Goal: Book appointment/travel/reservation

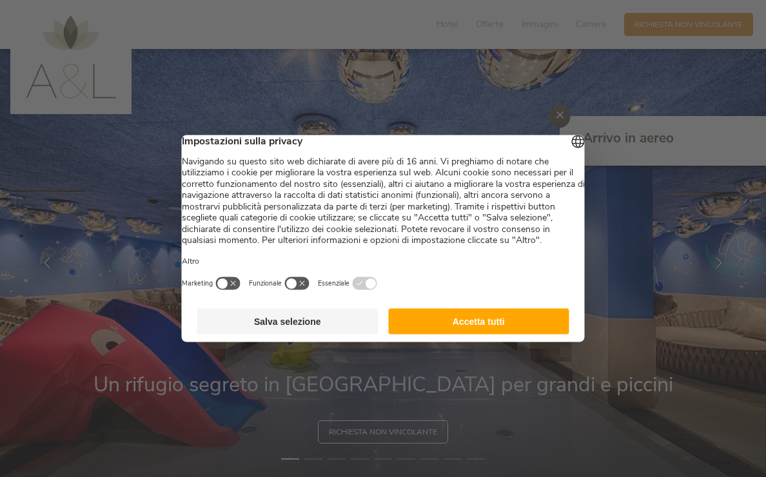
click at [438, 325] on button "Accetta tutti" at bounding box center [478, 322] width 181 height 26
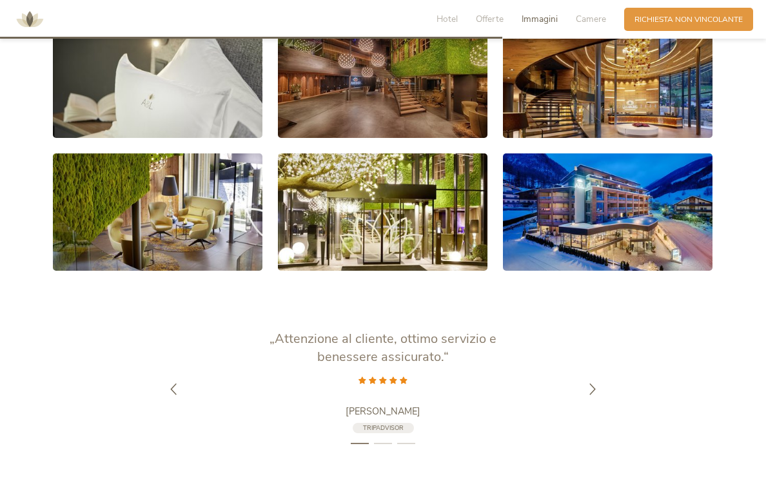
scroll to position [2069, 0]
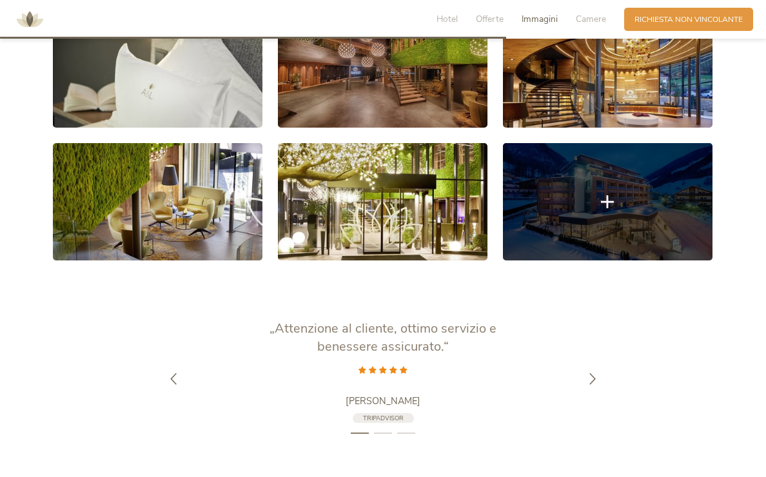
click at [624, 204] on link at bounding box center [607, 202] width 209 height 118
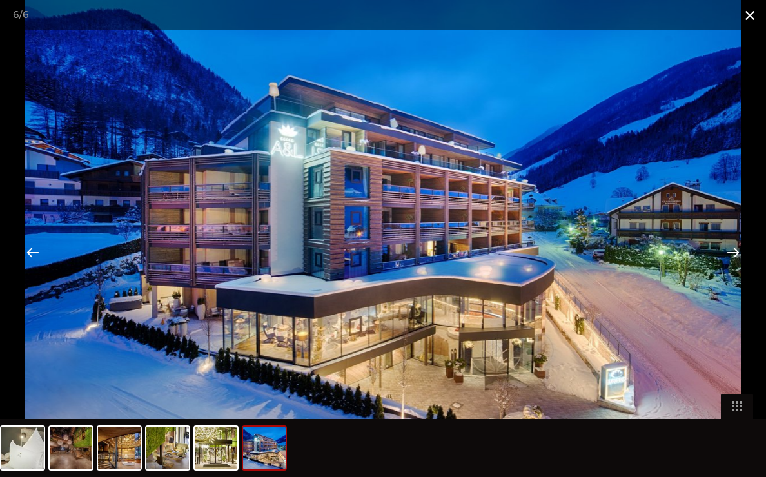
click at [748, 24] on span at bounding box center [749, 15] width 32 height 30
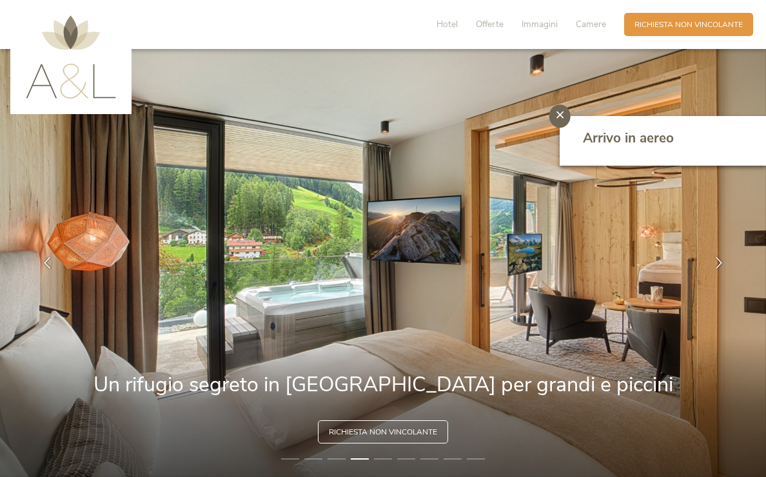
scroll to position [0, 0]
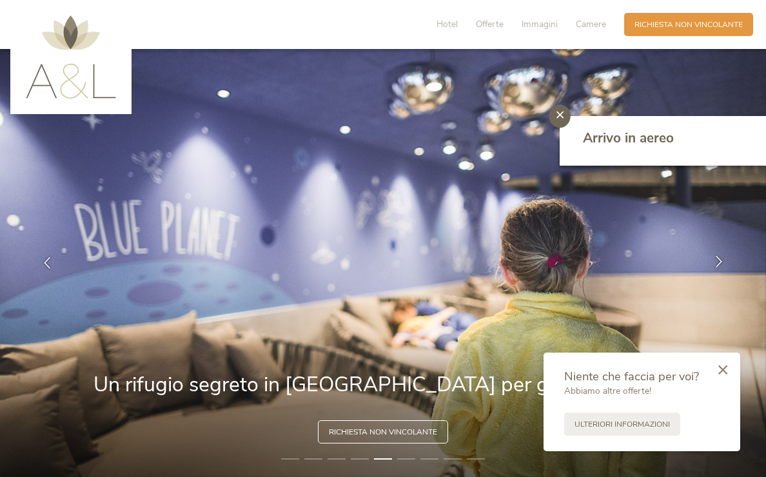
click at [716, 259] on icon at bounding box center [719, 262] width 12 height 12
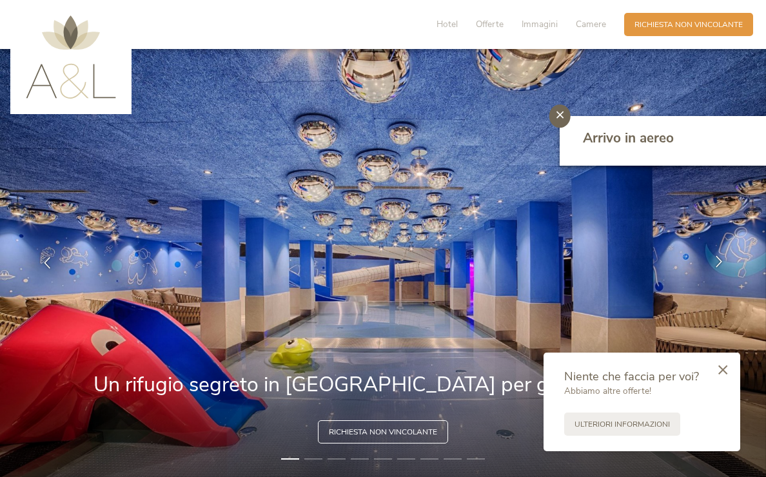
click at [721, 262] on icon at bounding box center [719, 262] width 12 height 12
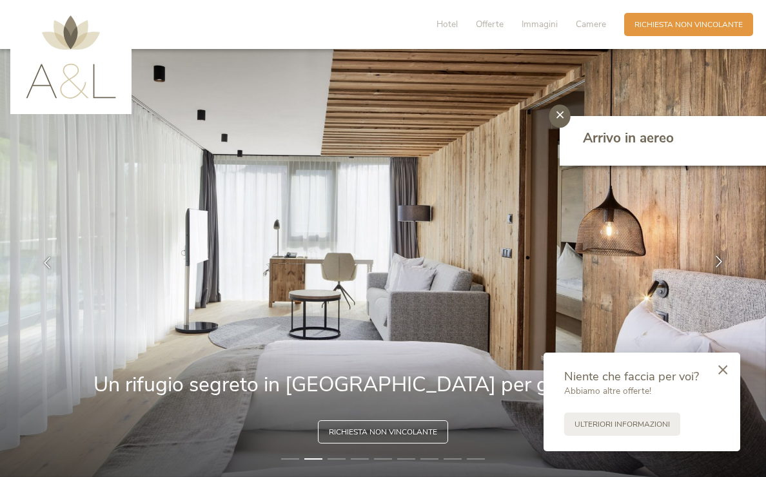
click at [721, 262] on icon at bounding box center [719, 262] width 12 height 12
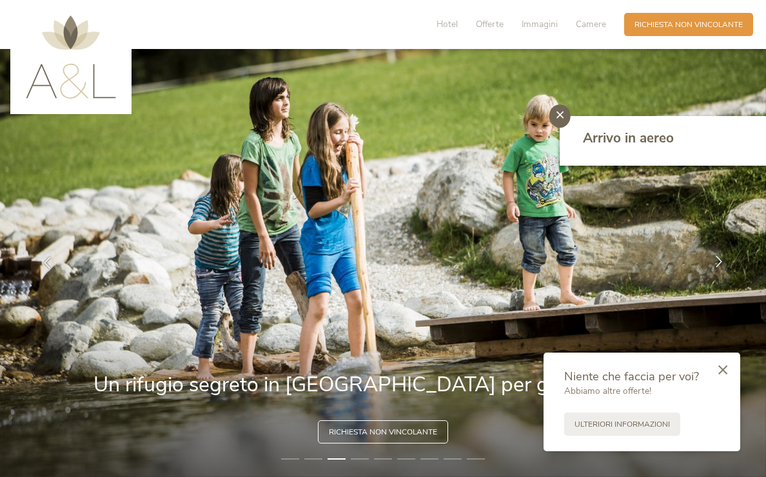
click at [721, 262] on icon at bounding box center [719, 262] width 12 height 12
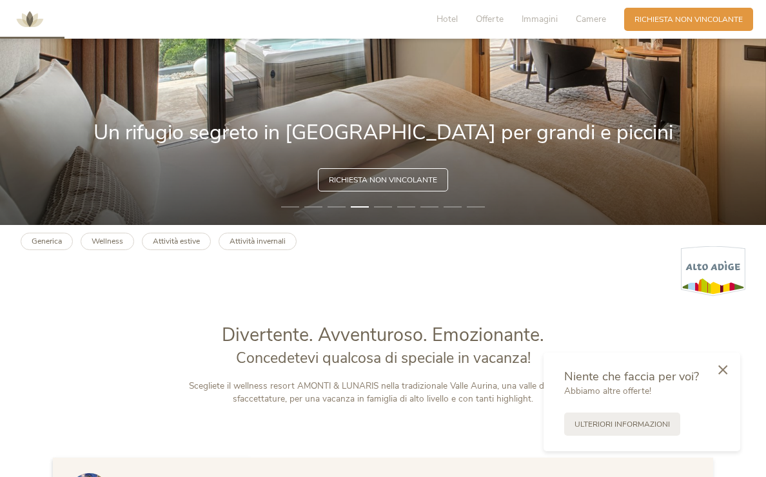
scroll to position [276, 0]
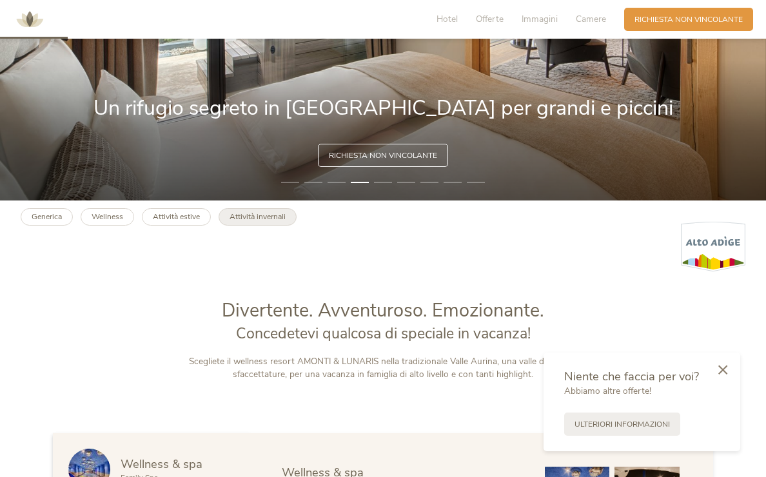
click at [259, 222] on link "Attività invernali" at bounding box center [257, 216] width 78 height 17
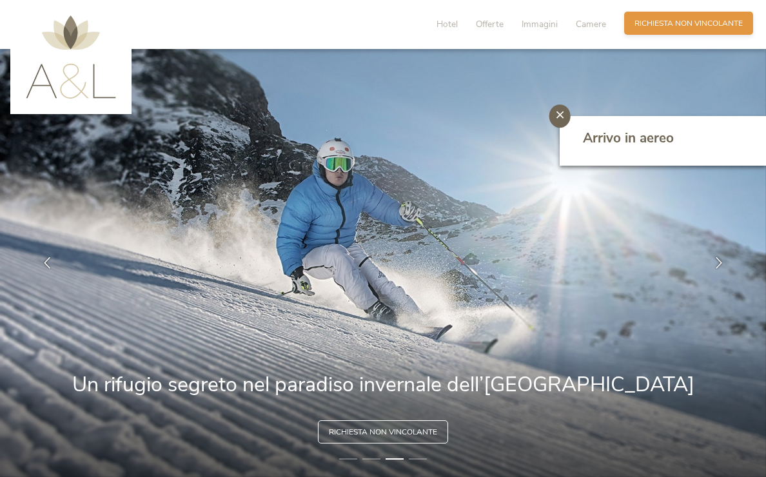
click at [683, 23] on span "Richiesta non vincolante" at bounding box center [688, 23] width 108 height 11
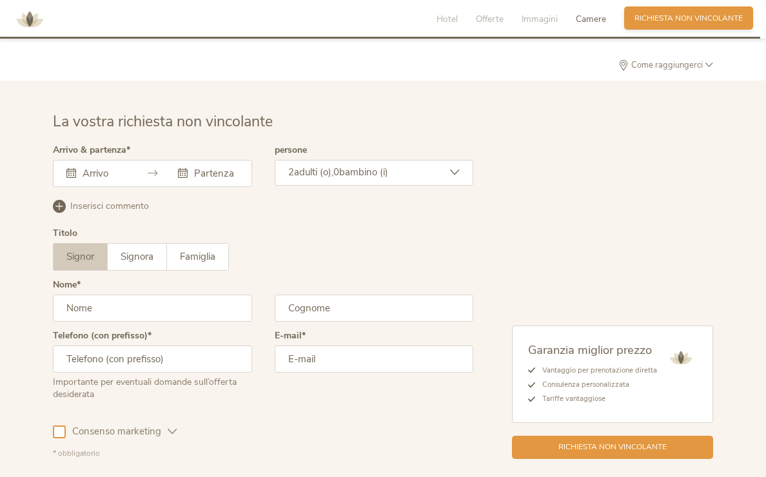
scroll to position [2937, 0]
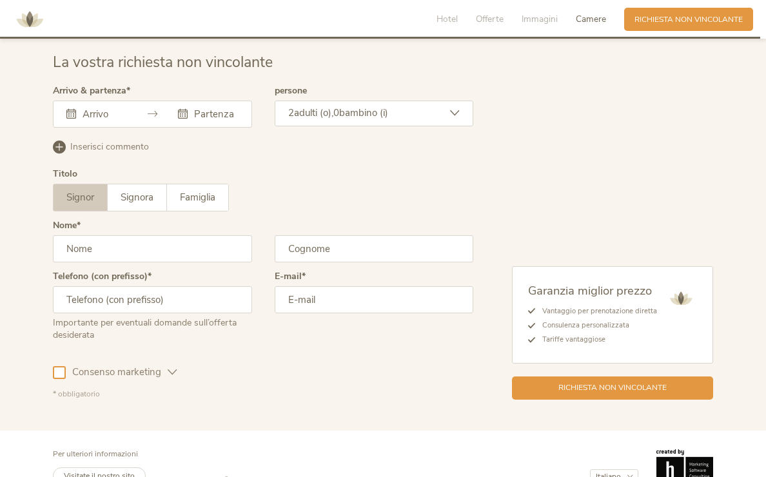
click at [81, 110] on input "text" at bounding box center [102, 114] width 47 height 13
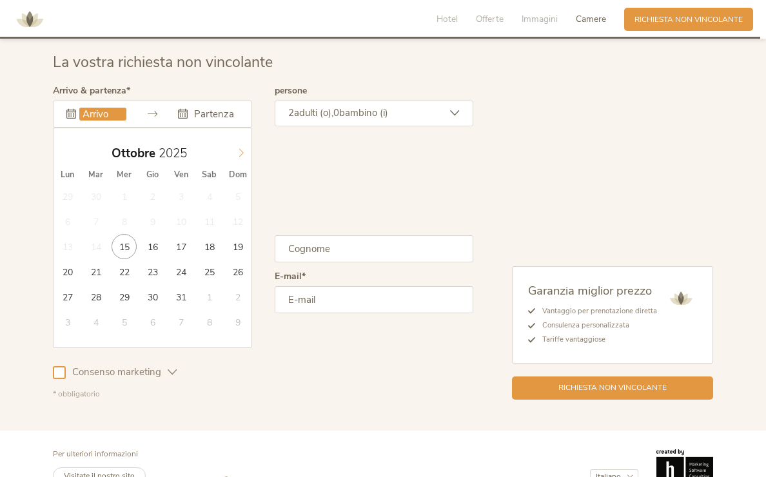
click at [240, 146] on span at bounding box center [241, 150] width 22 height 18
type input "2026"
click at [240, 146] on span at bounding box center [241, 150] width 22 height 18
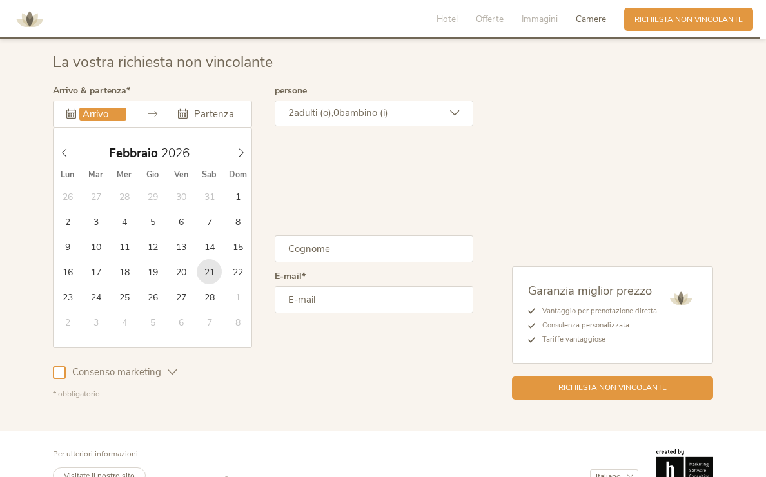
type input "21.02.2026"
type input "2026"
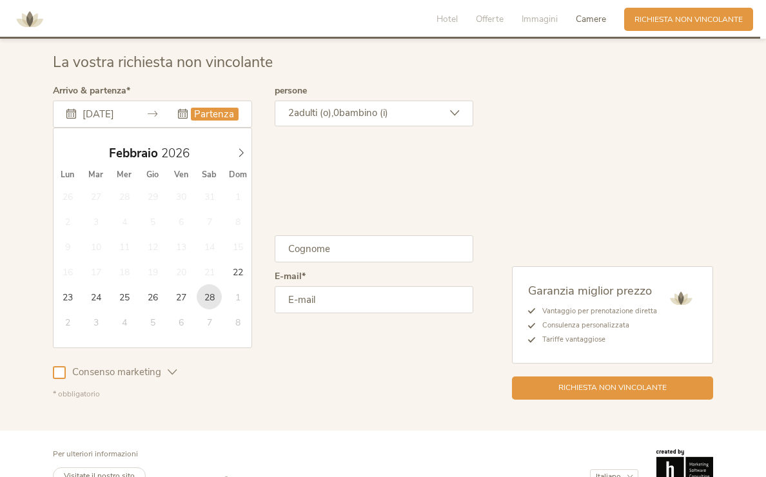
type input "28.02.2026"
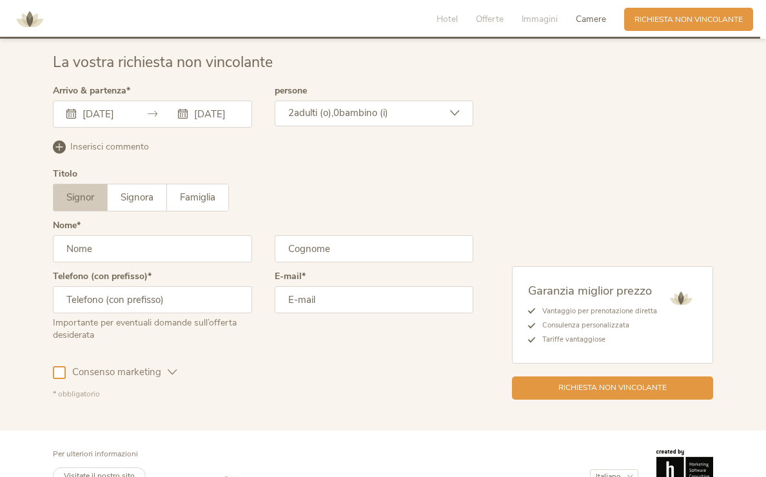
click at [451, 114] on icon at bounding box center [455, 113] width 10 height 10
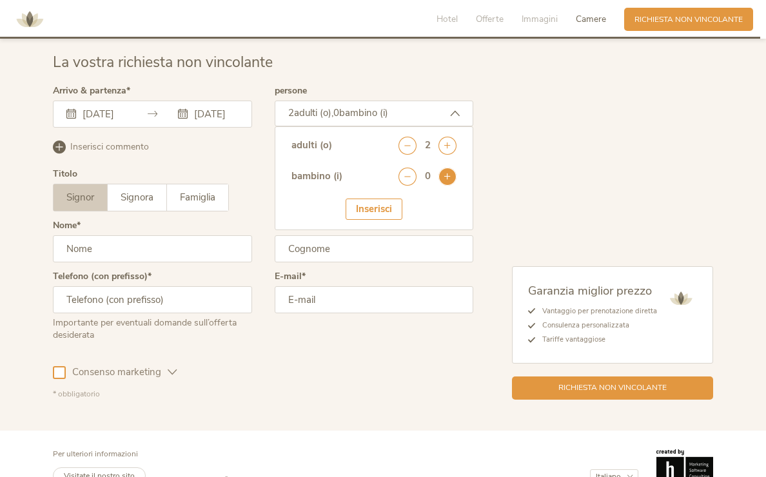
click at [445, 180] on icon at bounding box center [447, 177] width 18 height 18
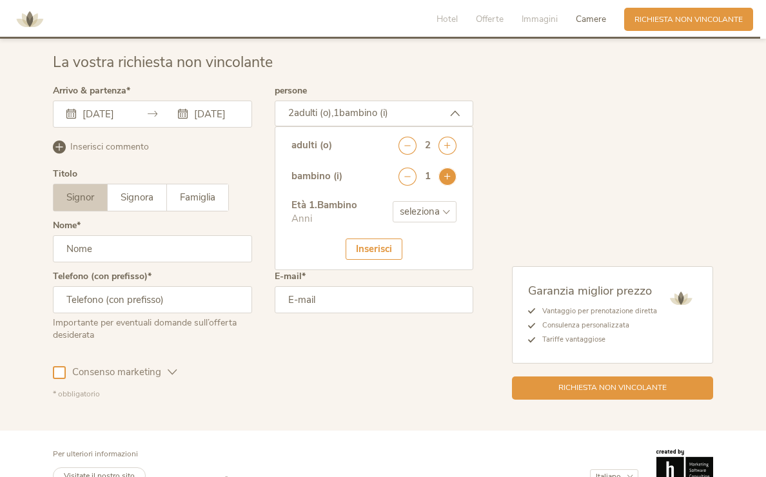
click at [445, 180] on icon at bounding box center [447, 177] width 18 height 18
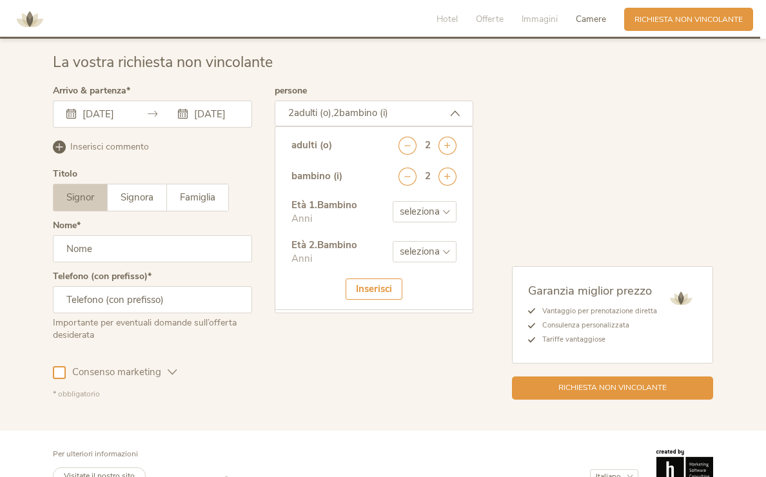
select select "3"
select select "5"
click at [382, 279] on div "Inserisci" at bounding box center [373, 288] width 57 height 21
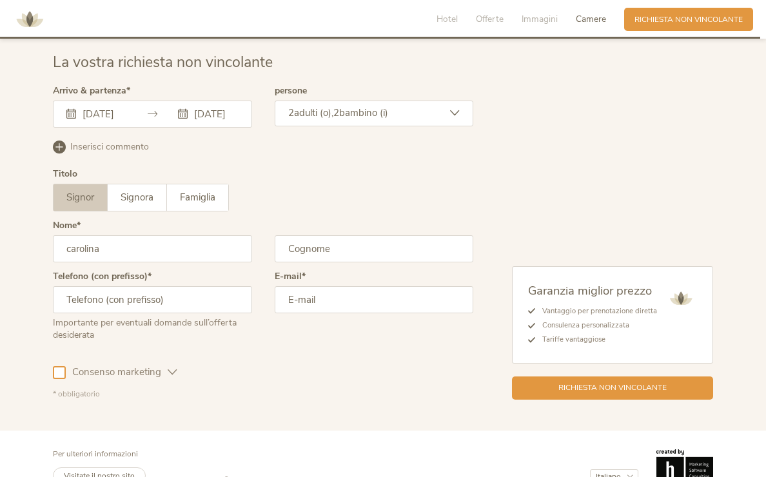
type input "carolina"
type input "verdini"
type input "00393356771688"
type input "carolina.c@iol.it"
click at [63, 370] on div at bounding box center [59, 372] width 13 height 13
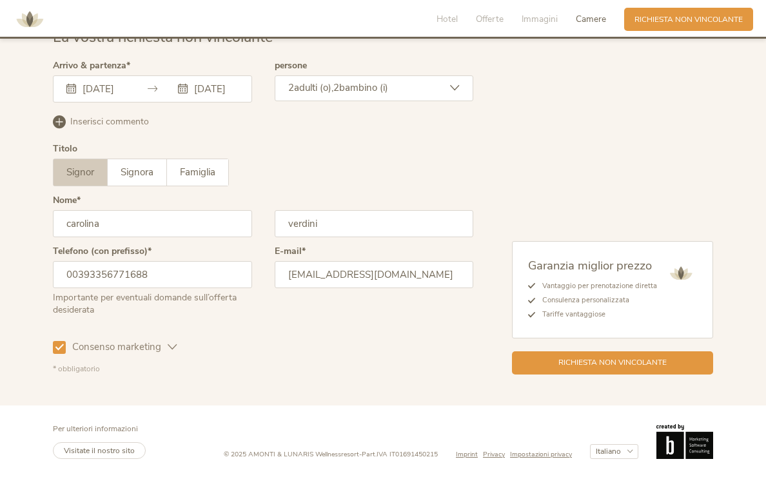
scroll to position [2961, 0]
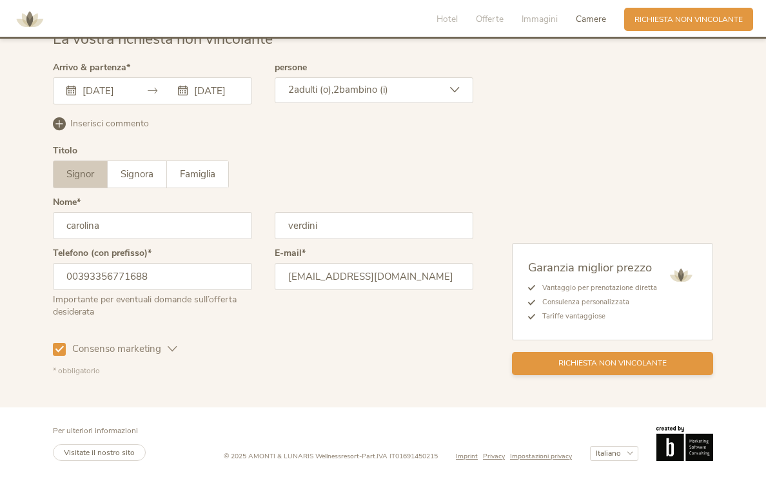
click at [583, 360] on span "Richiesta non vincolante" at bounding box center [612, 363] width 108 height 11
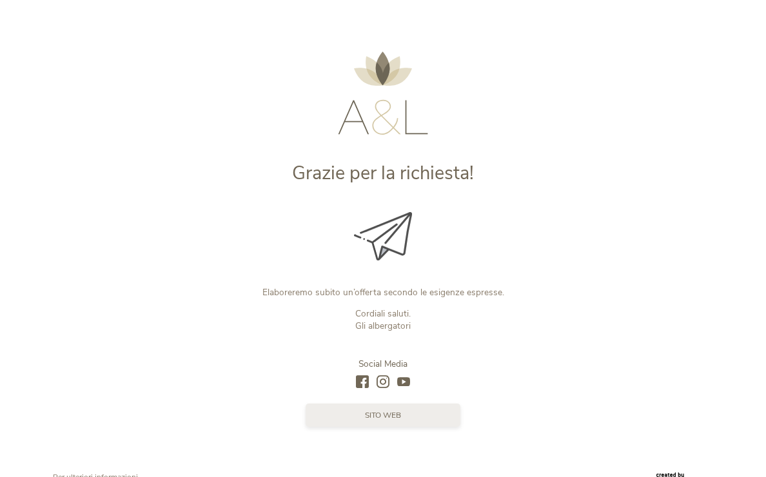
click at [409, 413] on link "sito web" at bounding box center [382, 414] width 155 height 23
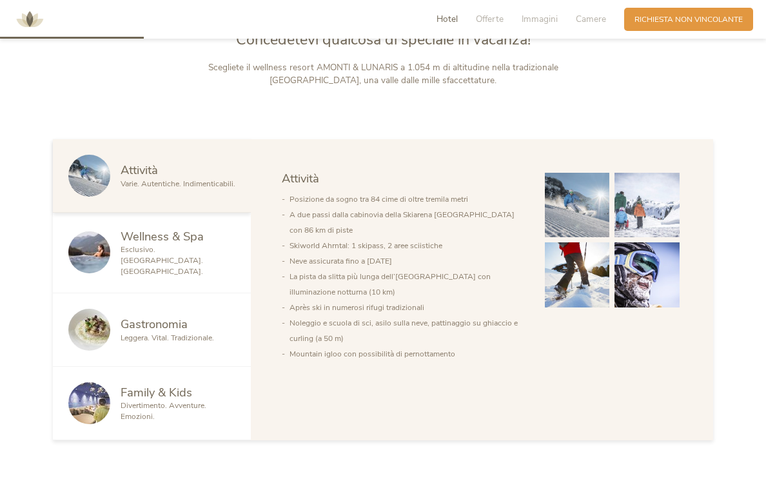
scroll to position [576, 0]
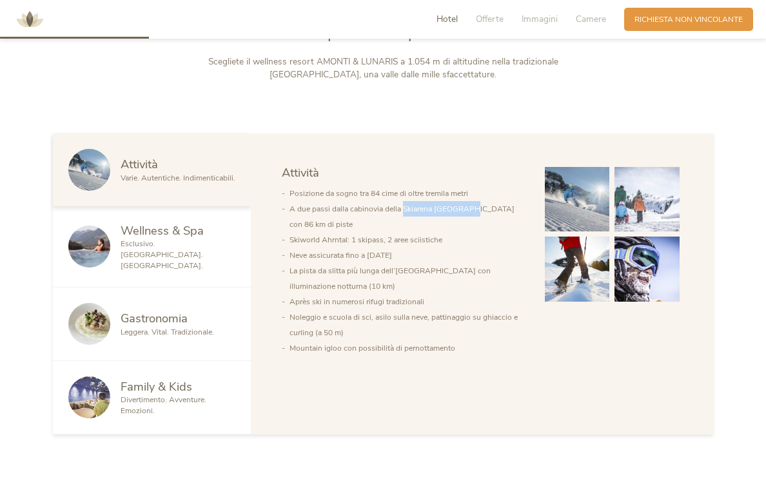
drag, startPoint x: 402, startPoint y: 206, endPoint x: 467, endPoint y: 206, distance: 65.1
click at [467, 206] on li "A due passi dalla cabinovia della Skiarena [GEOGRAPHIC_DATA] con 86 km di piste" at bounding box center [406, 216] width 235 height 31
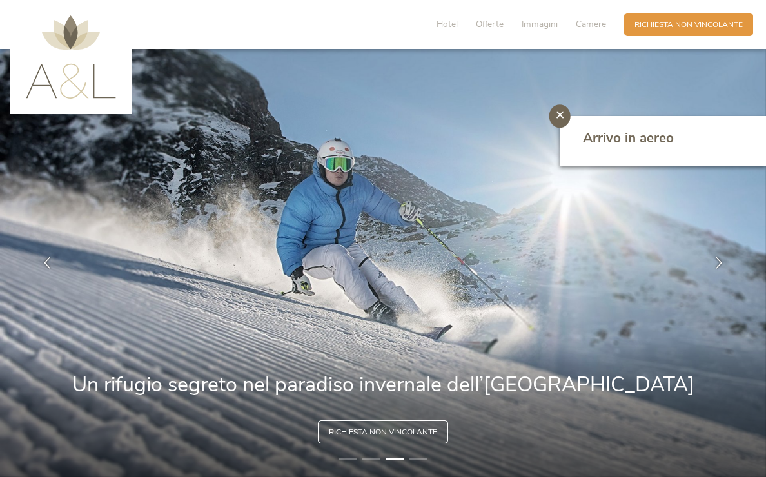
scroll to position [0, 0]
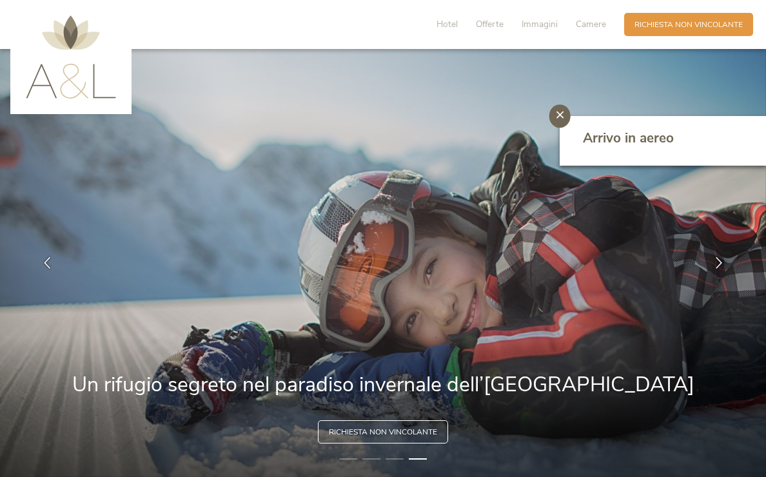
click at [79, 78] on img at bounding box center [71, 56] width 90 height 83
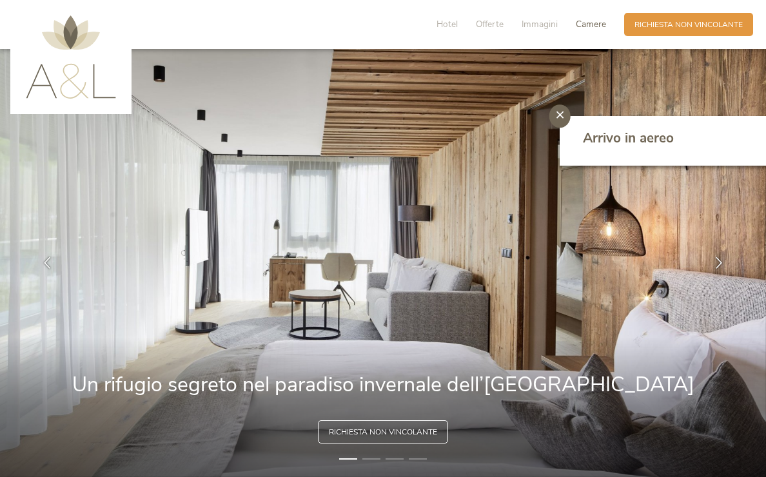
click at [592, 24] on span "Camere" at bounding box center [590, 24] width 30 height 12
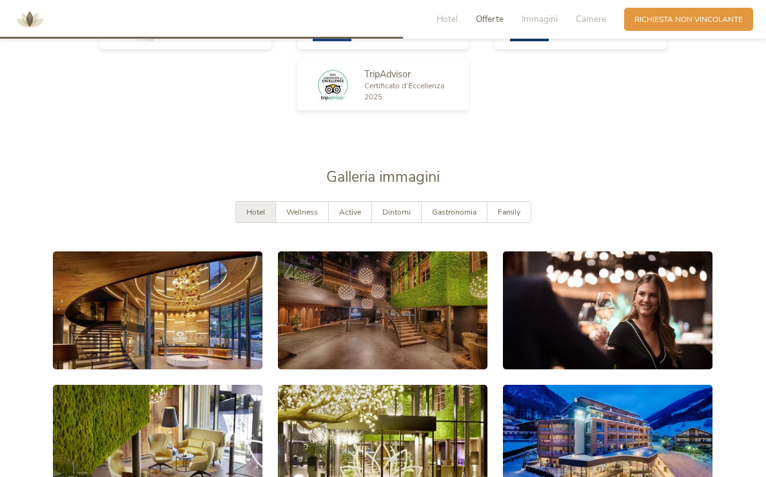
scroll to position [1558, 0]
